Goal: Task Accomplishment & Management: Use online tool/utility

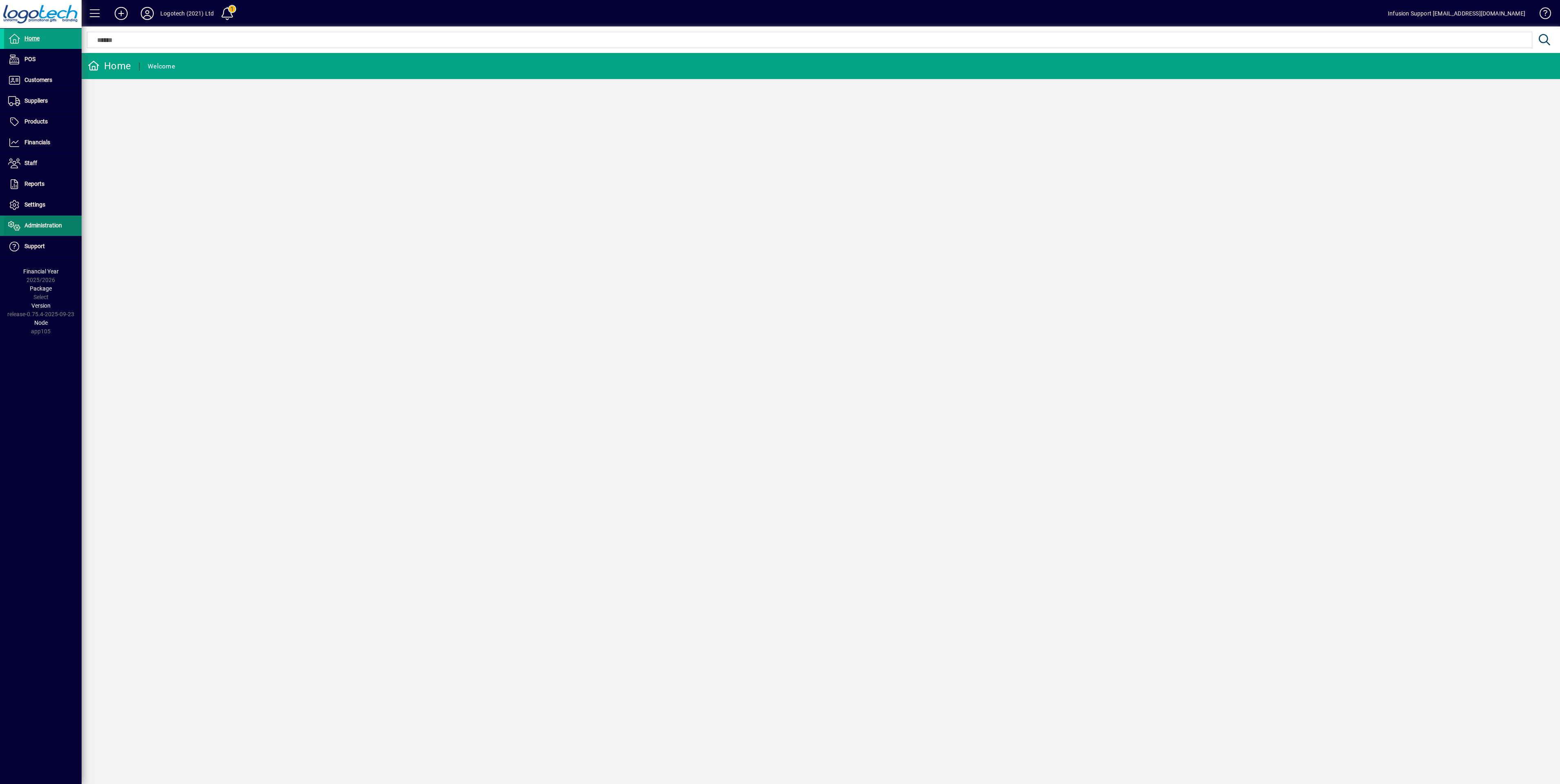
click at [44, 223] on span at bounding box center [42, 226] width 78 height 19
click at [32, 246] on span "Licensees" at bounding box center [22, 243] width 30 height 6
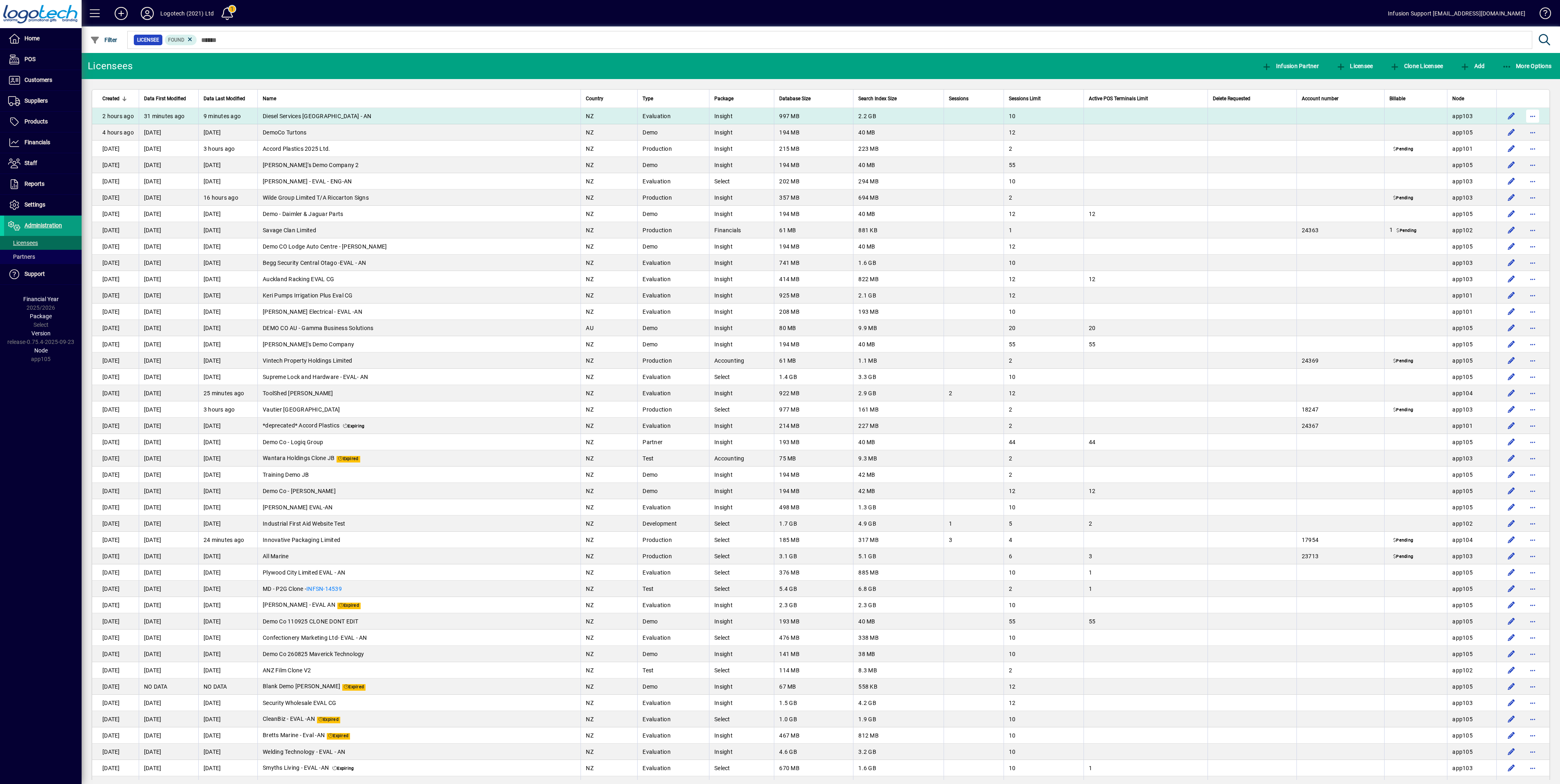
click at [1522, 115] on span "button" at bounding box center [1532, 116] width 19 height 19
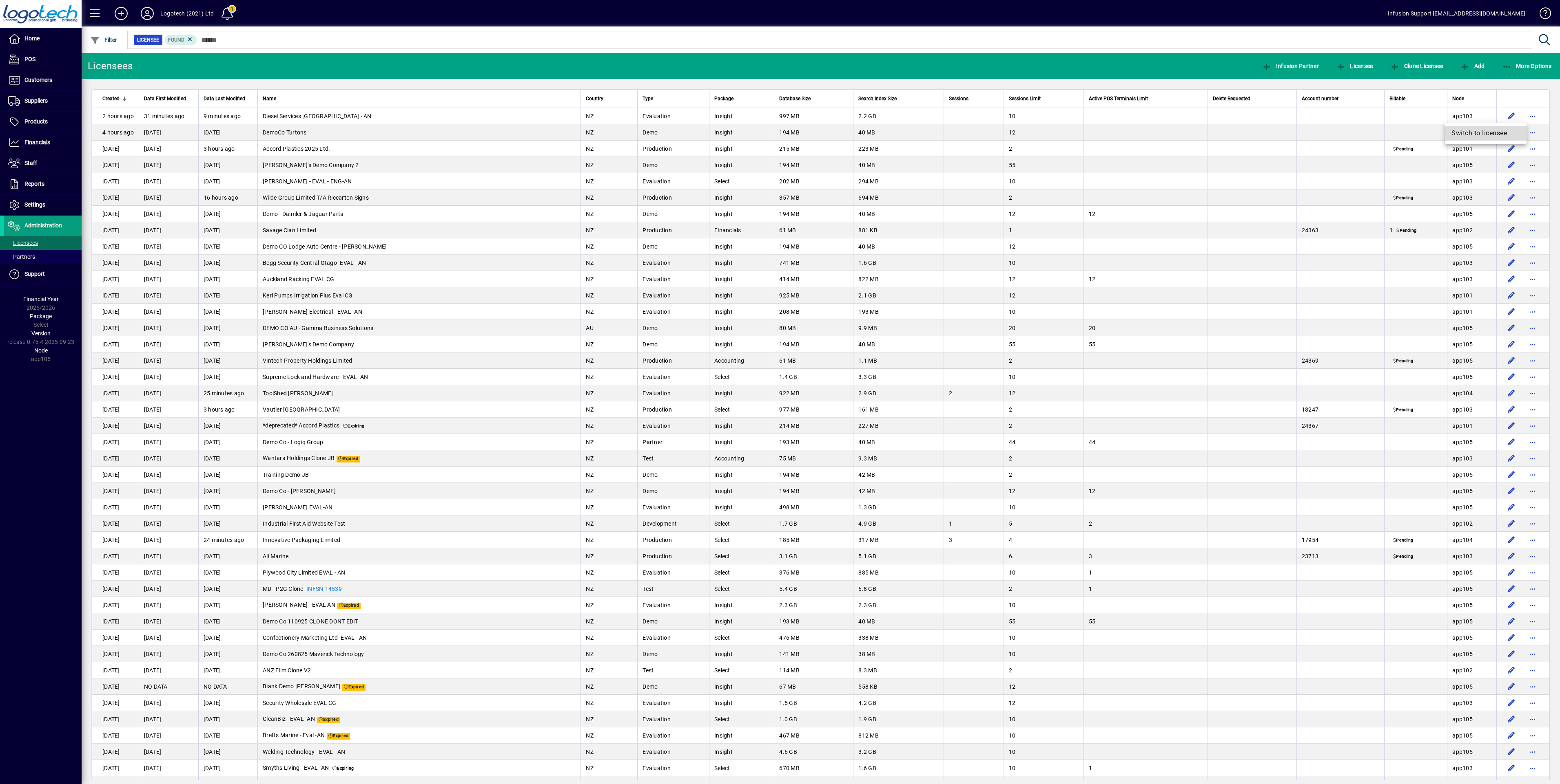
click at [1477, 131] on span "Switch to licensee" at bounding box center [1485, 133] width 69 height 10
